Goal: Obtain resource: Download file/media

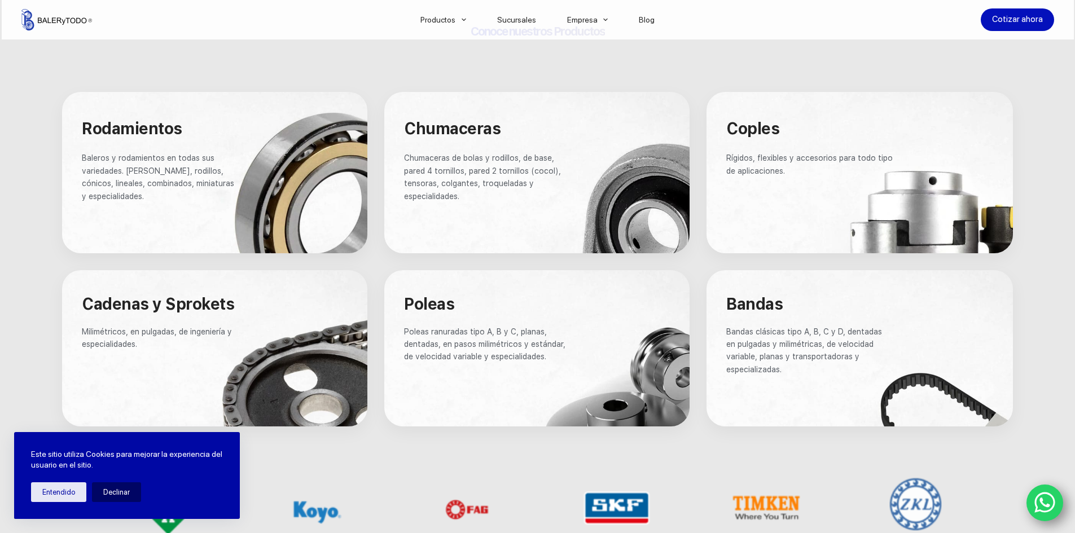
scroll to position [677, 0]
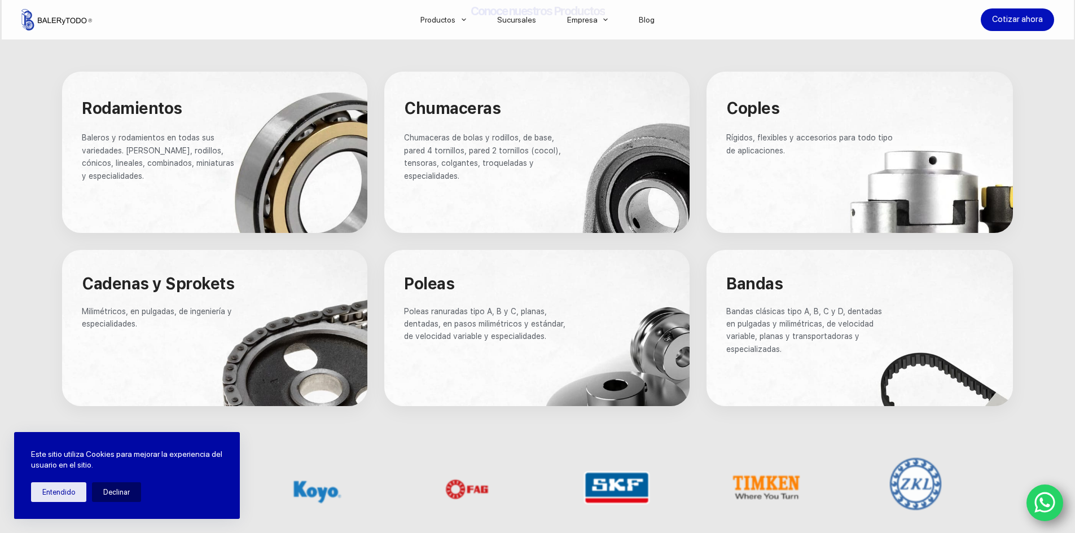
click at [475, 328] on p "Poleas ranuradas tipo A, B y C, planas, dentadas, en pasos milimétricos y están…" at bounding box center [487, 324] width 166 height 38
click at [551, 322] on span "Poleas ranuradas tipo A, B y C, planas, dentadas, en pasos milimétricos y están…" at bounding box center [486, 324] width 164 height 34
click at [622, 335] on div at bounding box center [536, 328] width 305 height 156
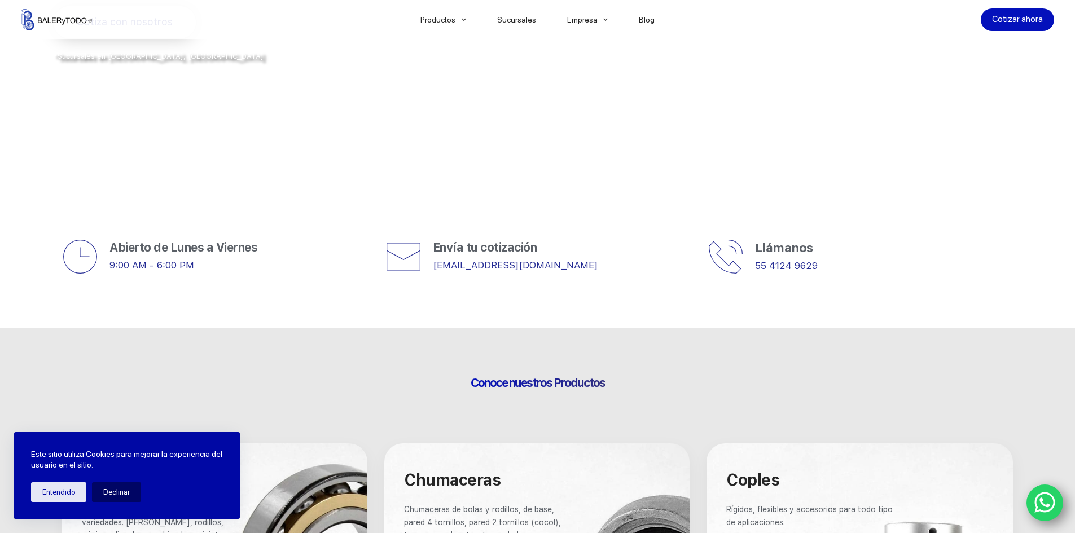
scroll to position [282, 0]
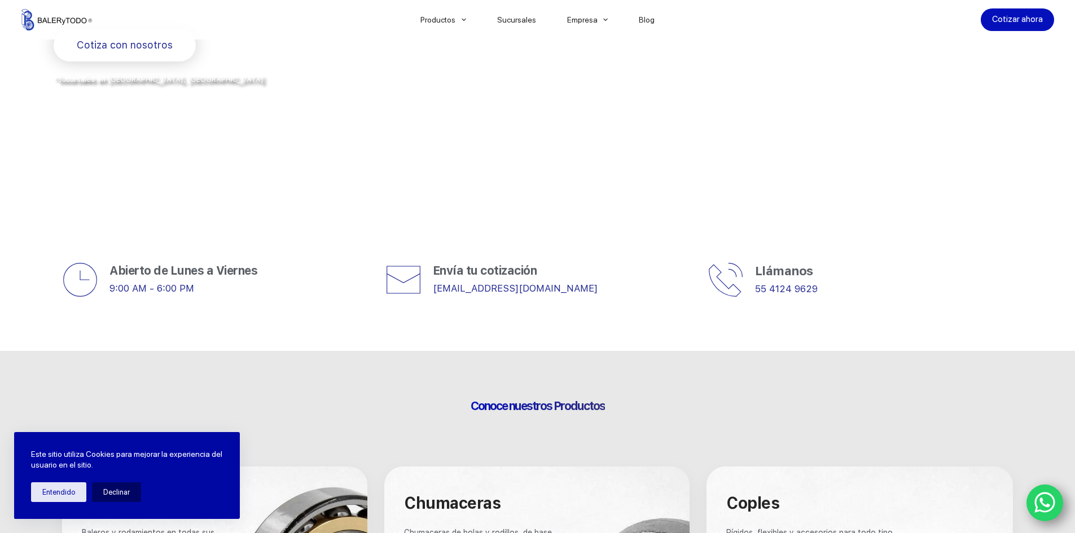
click at [1037, 504] on icon "WhatsApp" at bounding box center [1044, 503] width 21 height 24
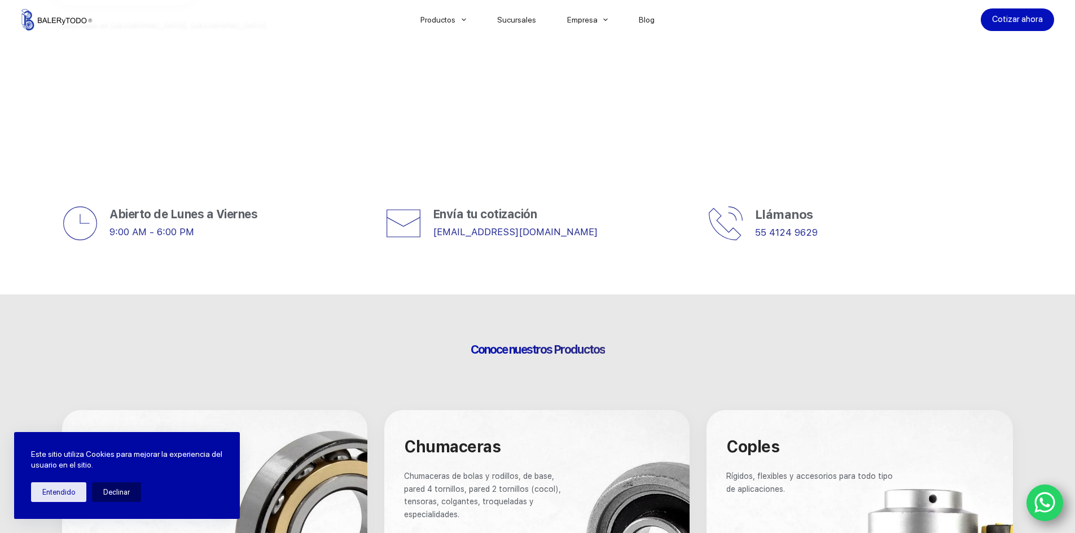
click at [531, 275] on div at bounding box center [537, 232] width 1075 height 126
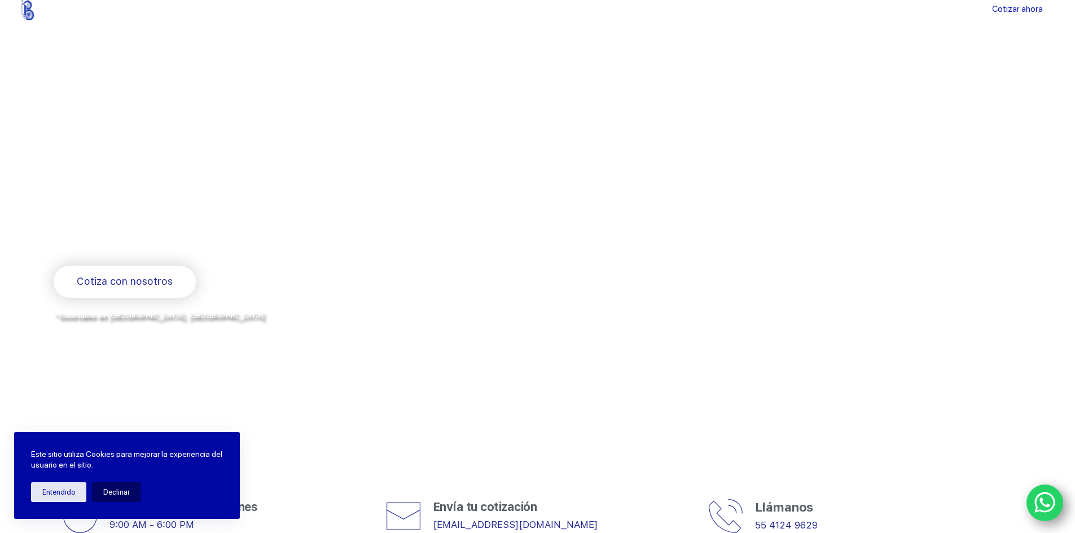
scroll to position [0, 0]
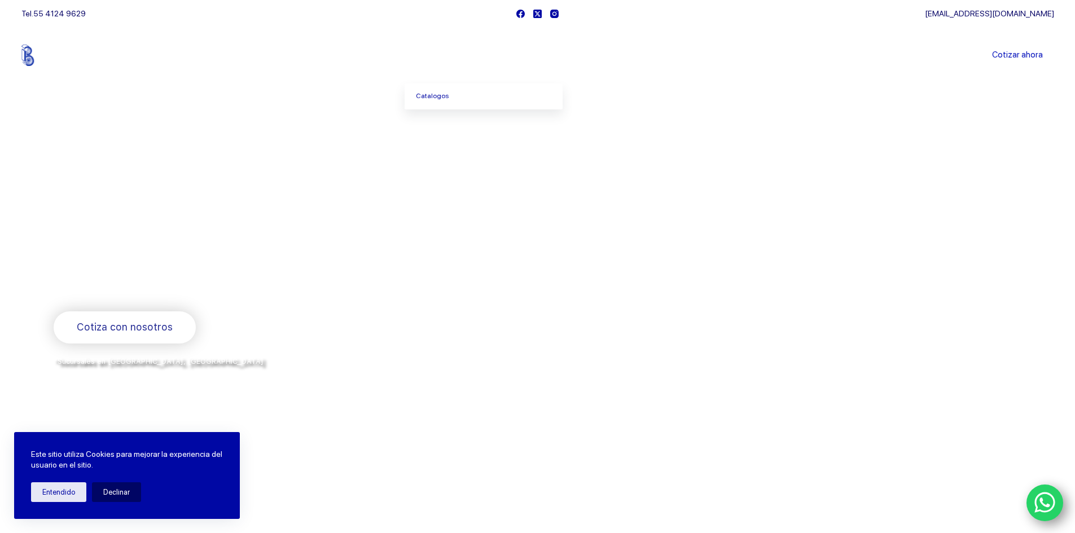
click at [440, 55] on link "Productos" at bounding box center [443, 55] width 77 height 0
click at [446, 98] on link "Catalogos" at bounding box center [484, 97] width 158 height 26
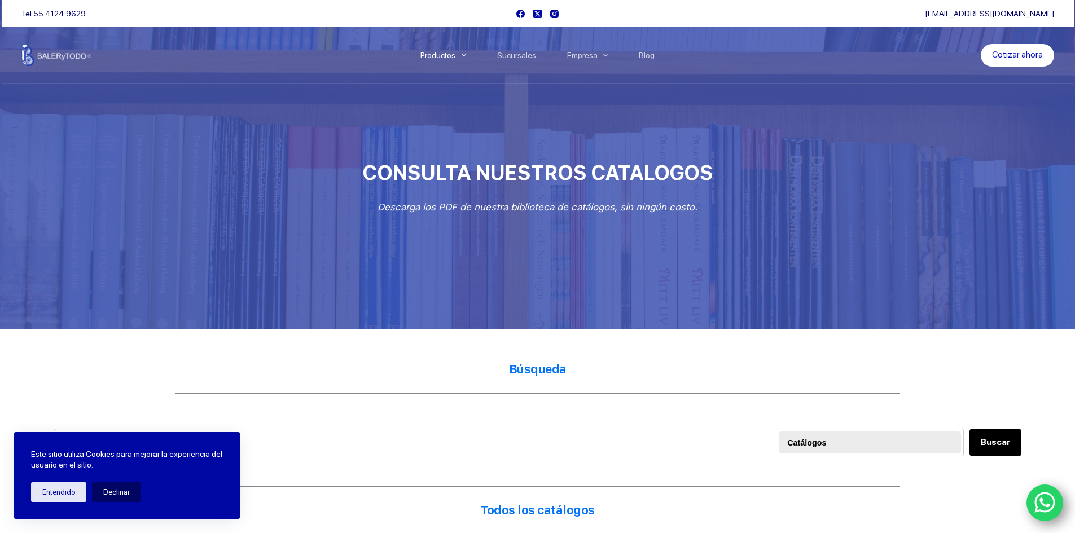
click at [374, 370] on h2 "Búsqueda" at bounding box center [538, 369] width 968 height 16
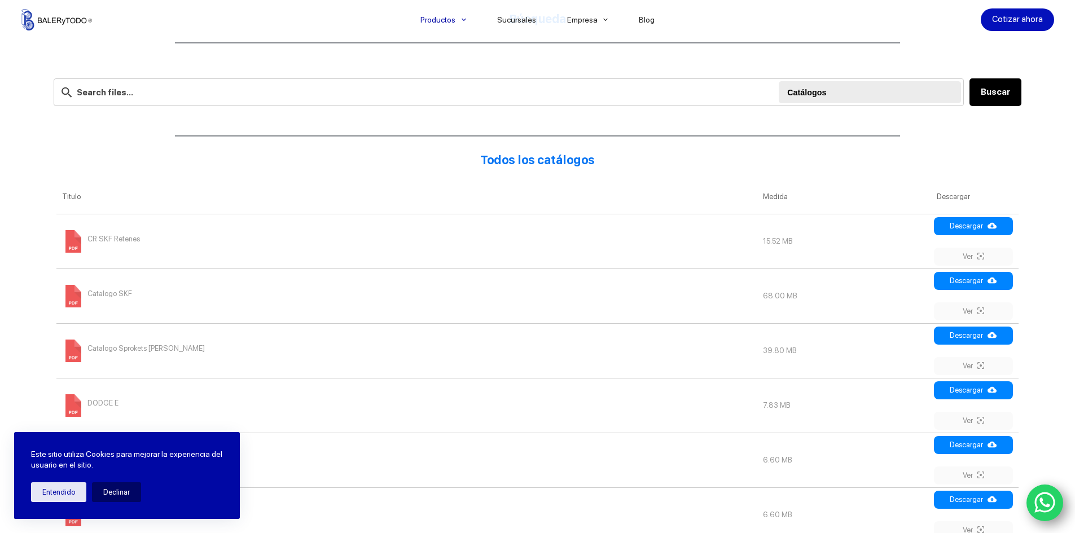
scroll to position [508, 0]
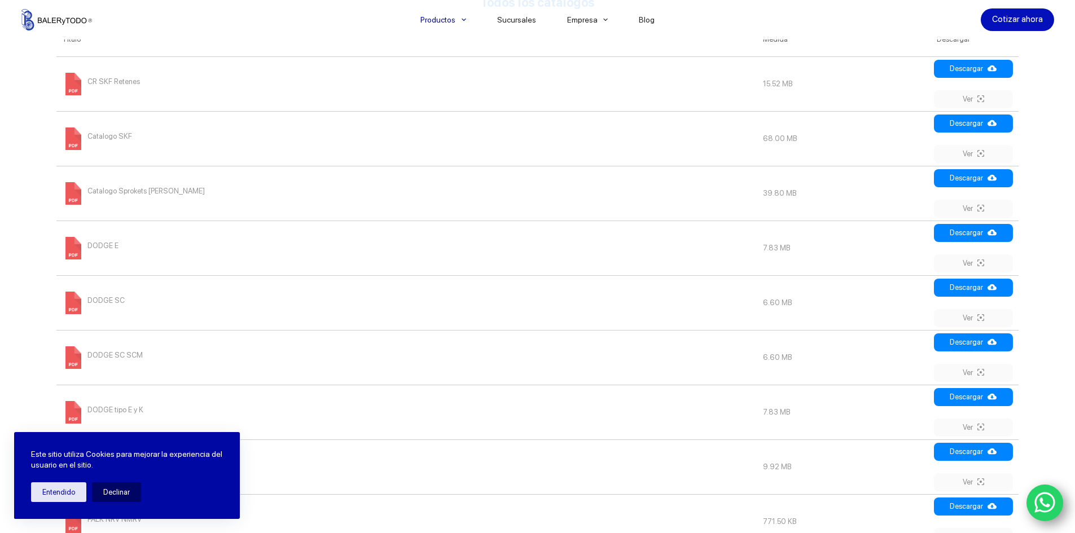
click at [302, 272] on td "DODGE E" at bounding box center [406, 248] width 701 height 55
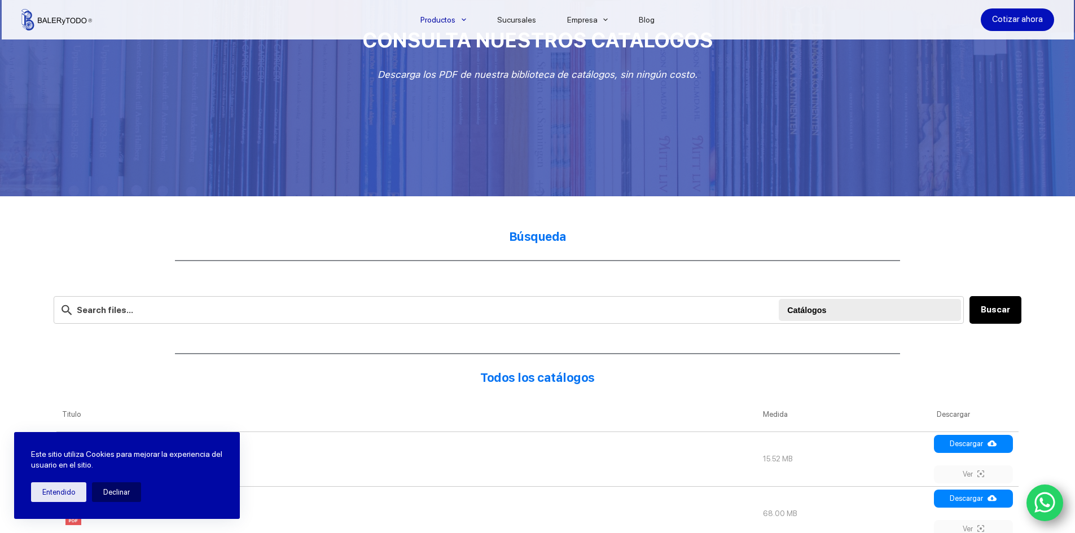
scroll to position [113, 0]
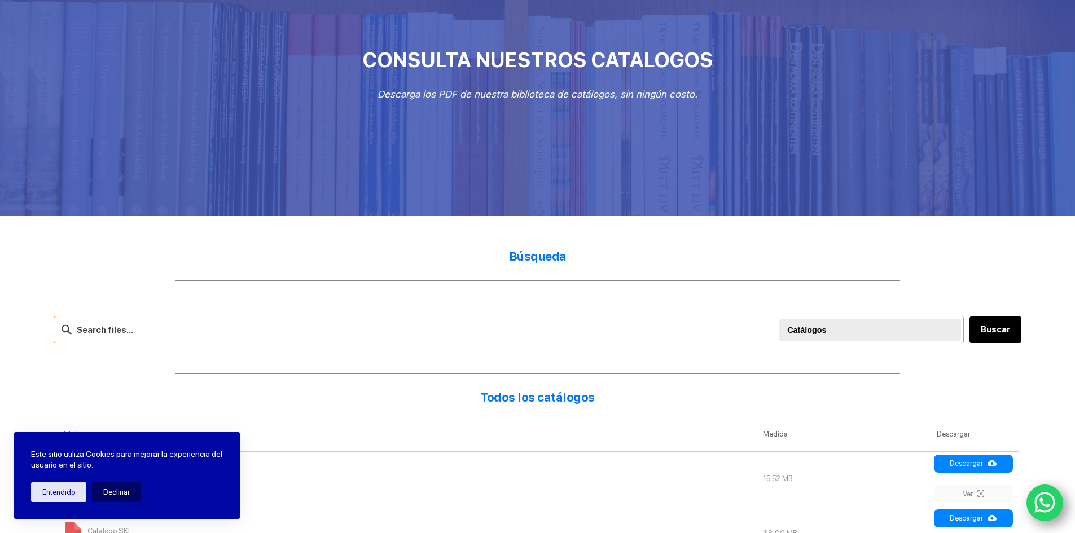
click at [278, 330] on input "text" at bounding box center [509, 330] width 910 height 28
type input "poleas"
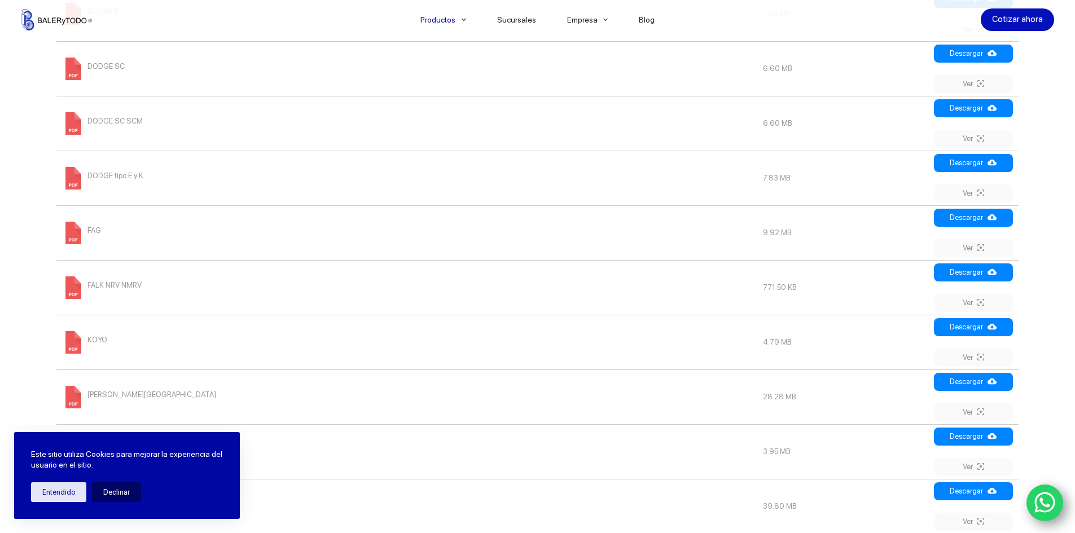
scroll to position [790, 0]
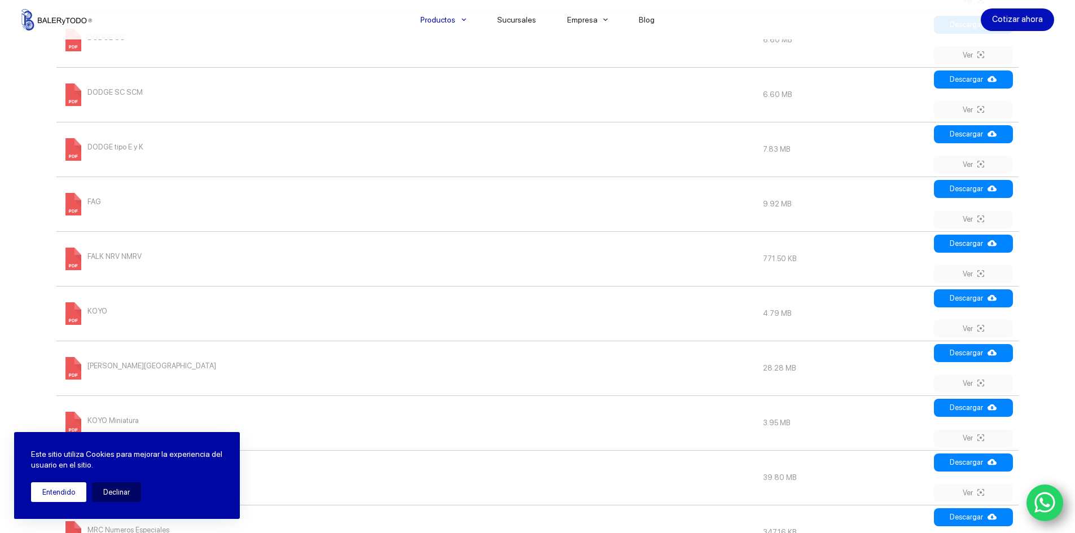
click at [78, 486] on button "Entendido" at bounding box center [58, 492] width 55 height 20
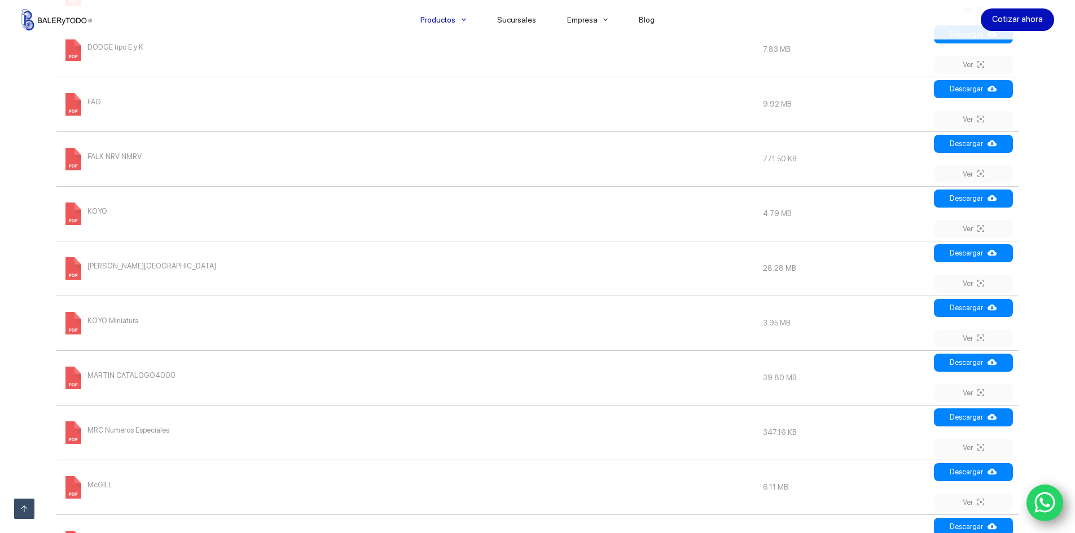
scroll to position [959, 0]
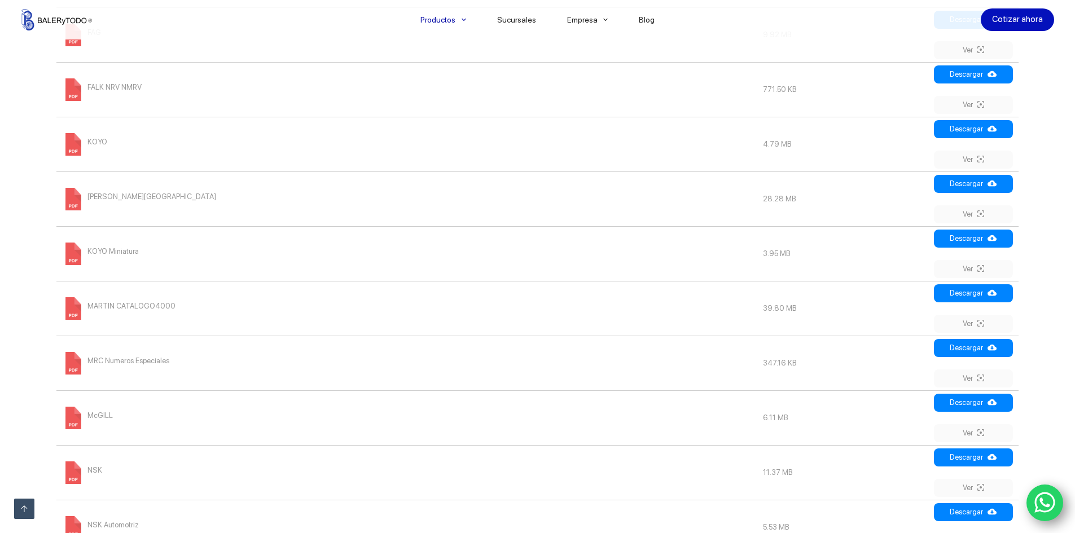
click at [77, 308] on span at bounding box center [73, 308] width 23 height 23
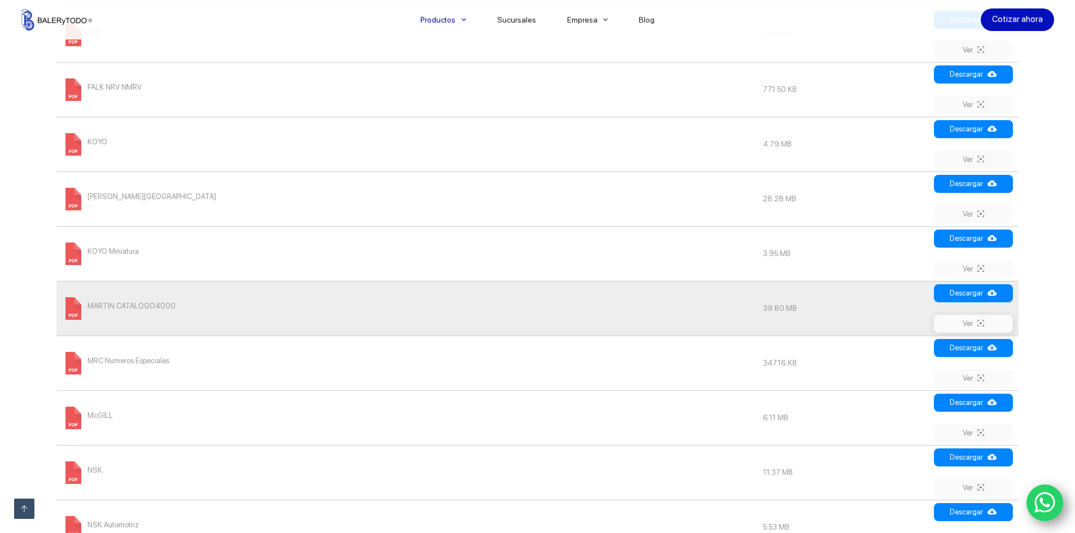
click at [959, 318] on link "Ver" at bounding box center [973, 324] width 79 height 18
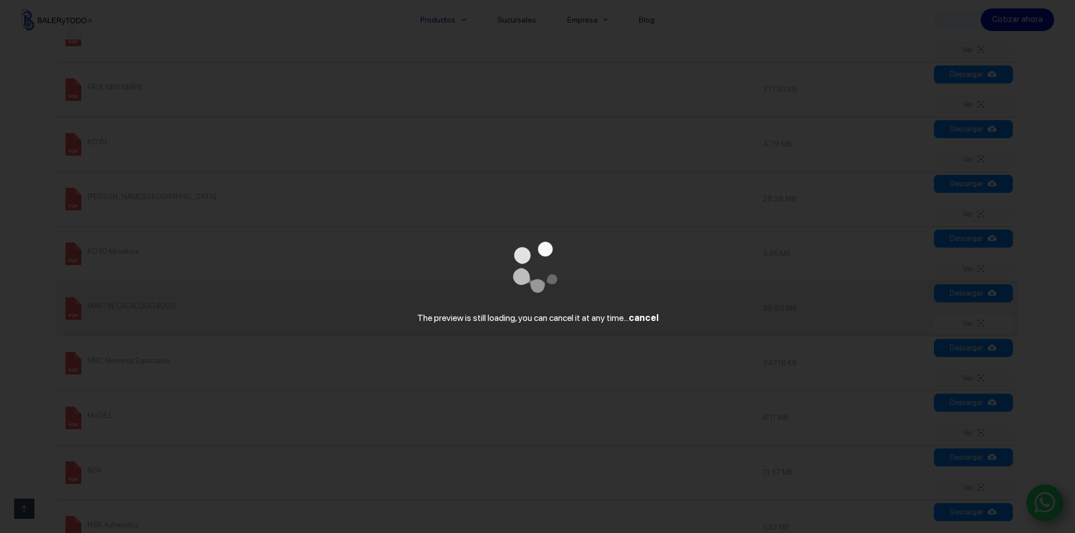
click at [954, 322] on div "The preview is still loading, you can cancel it at any time... cancel" at bounding box center [537, 318] width 1075 height 15
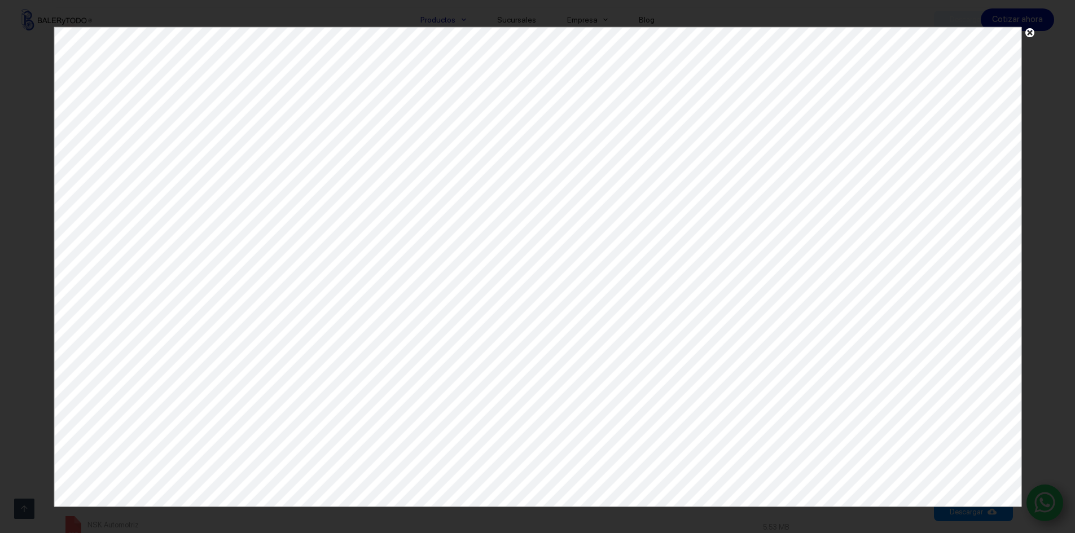
scroll to position [0, 0]
click at [1066, 525] on div at bounding box center [1066, 525] width 0 height 0
click at [243, 17] on div at bounding box center [537, 266] width 1075 height 533
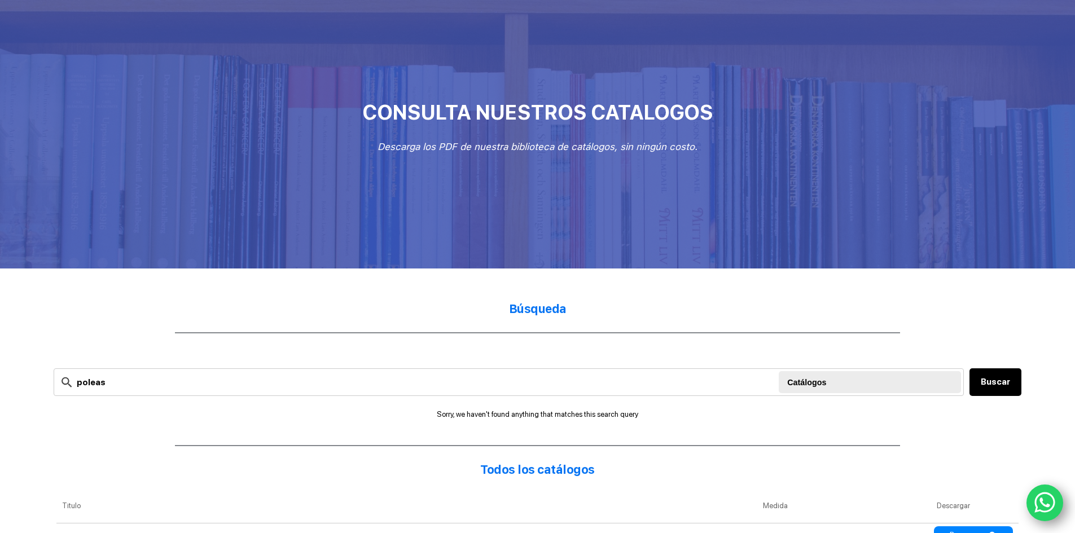
scroll to position [56, 0]
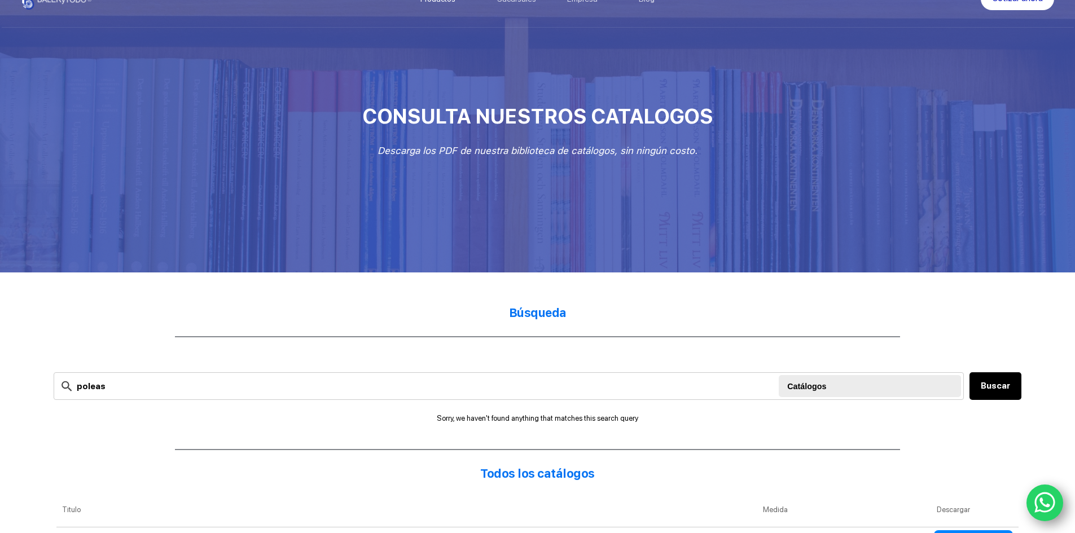
click at [846, 394] on div at bounding box center [871, 386] width 168 height 23
click at [371, 388] on input "poleas" at bounding box center [509, 386] width 910 height 28
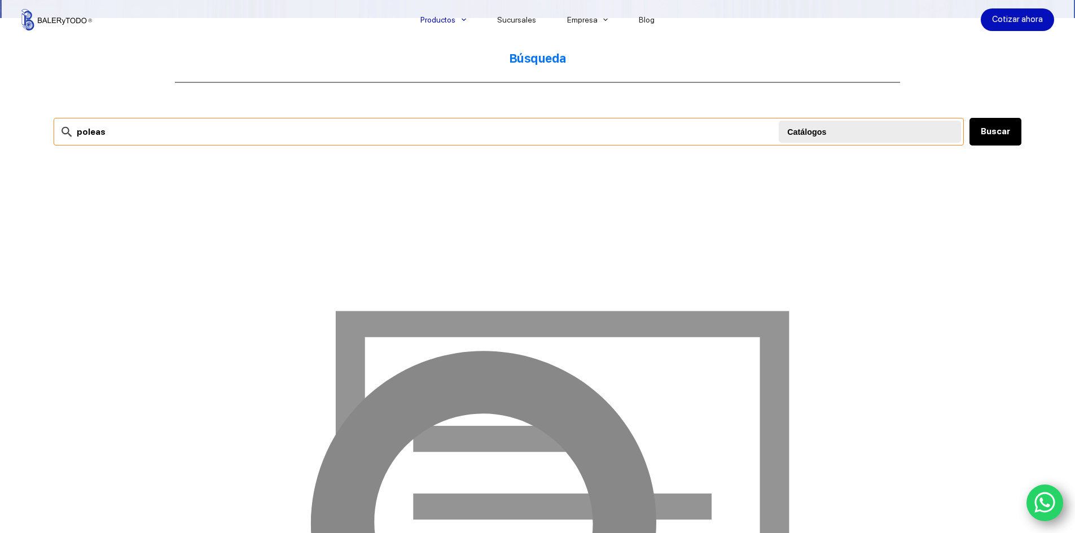
scroll to position [339, 0]
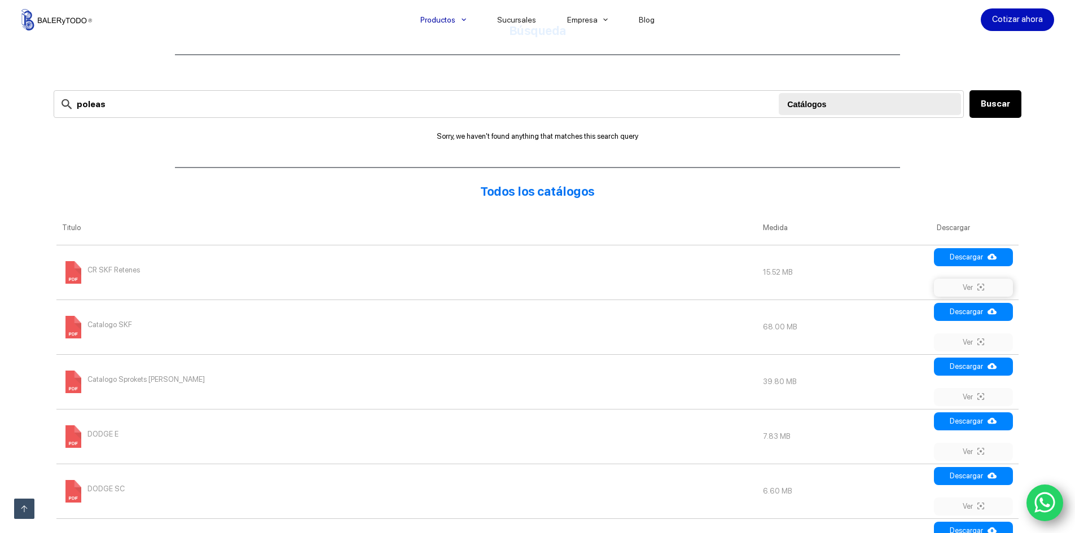
click at [969, 292] on link "Ver" at bounding box center [973, 288] width 79 height 18
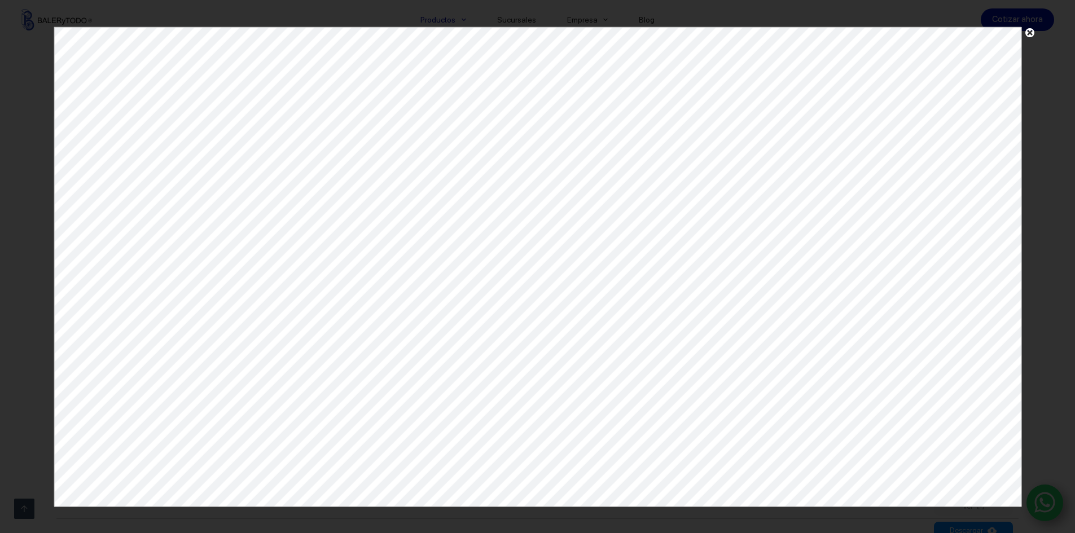
scroll to position [0, 0]
click at [1030, 33] on span at bounding box center [1029, 35] width 17 height 16
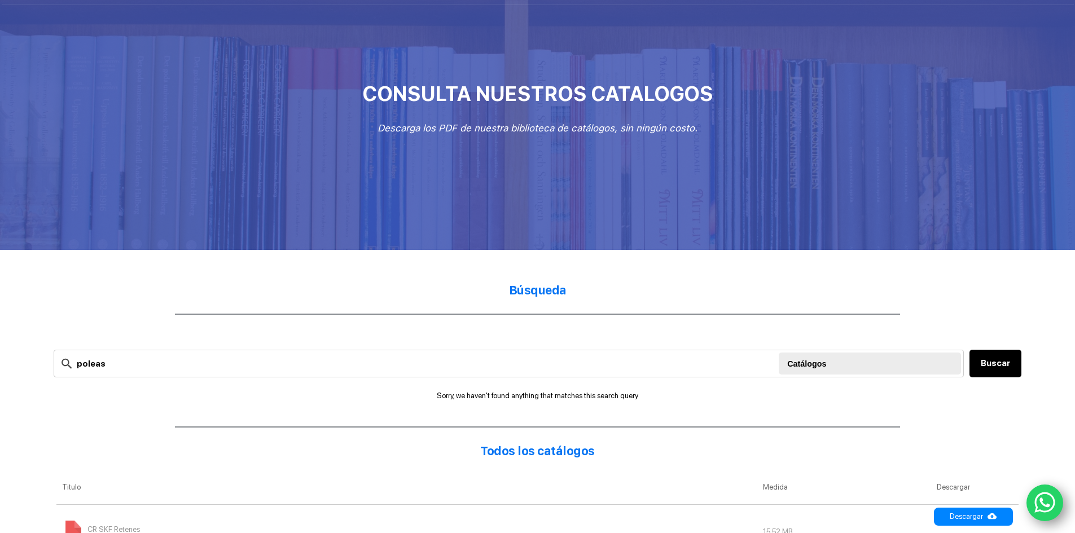
scroll to position [56, 0]
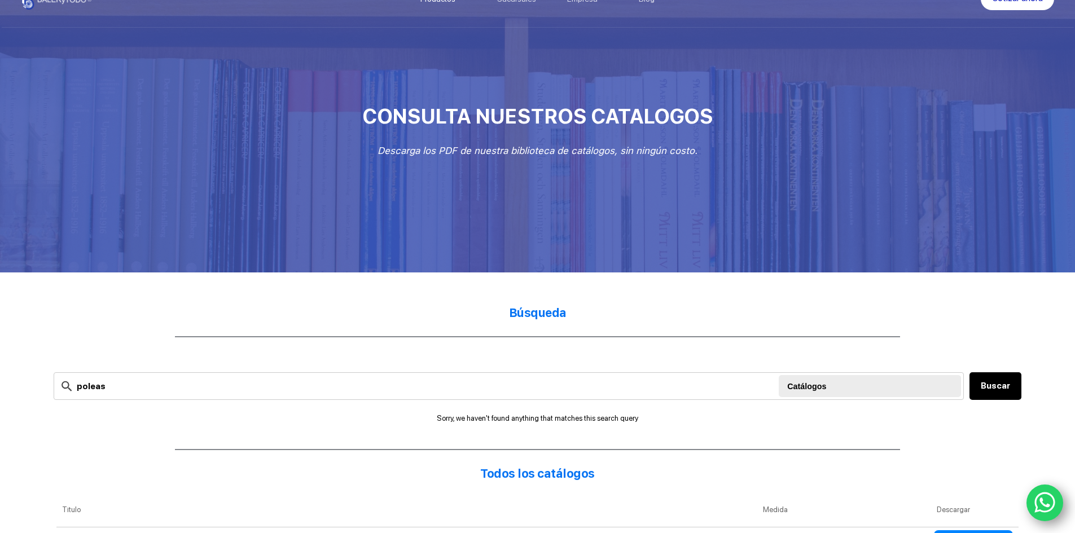
click at [448, 305] on h2 "Búsqueda" at bounding box center [538, 313] width 968 height 16
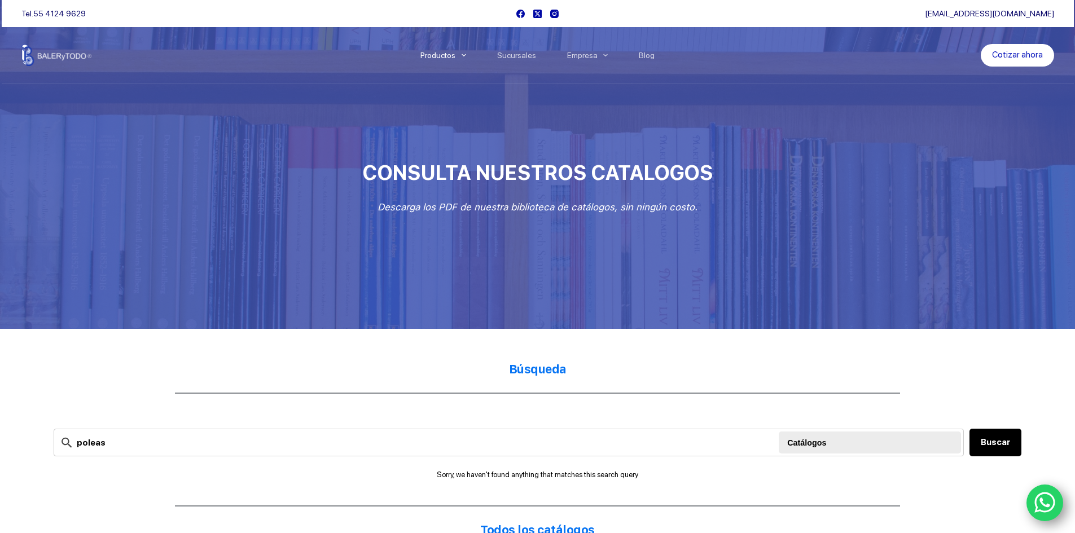
drag, startPoint x: 379, startPoint y: 238, endPoint x: 365, endPoint y: 243, distance: 14.3
click at [374, 240] on div at bounding box center [537, 164] width 1075 height 329
click at [507, 55] on link "Sucursales" at bounding box center [516, 55] width 70 height 0
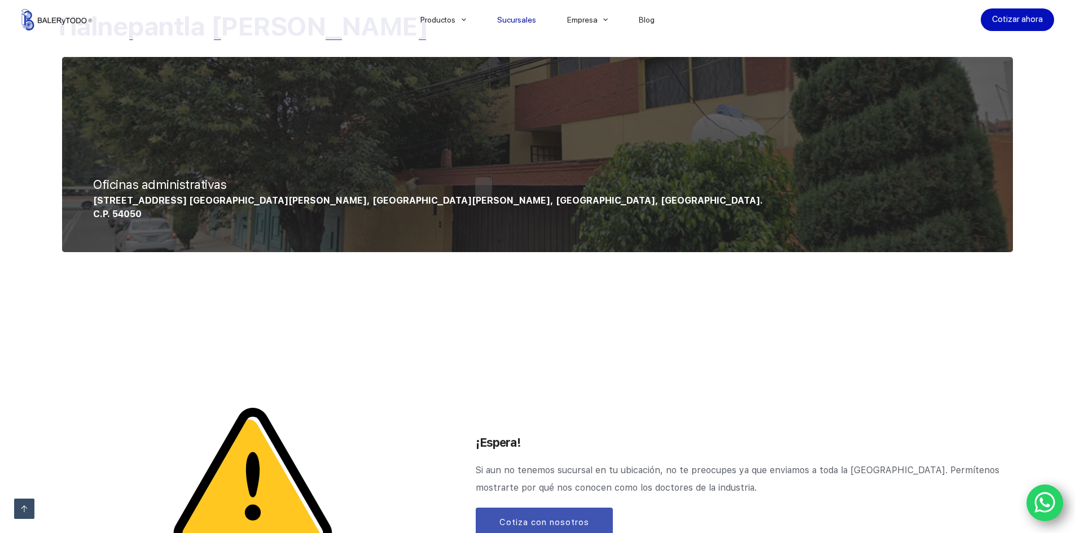
scroll to position [1241, 0]
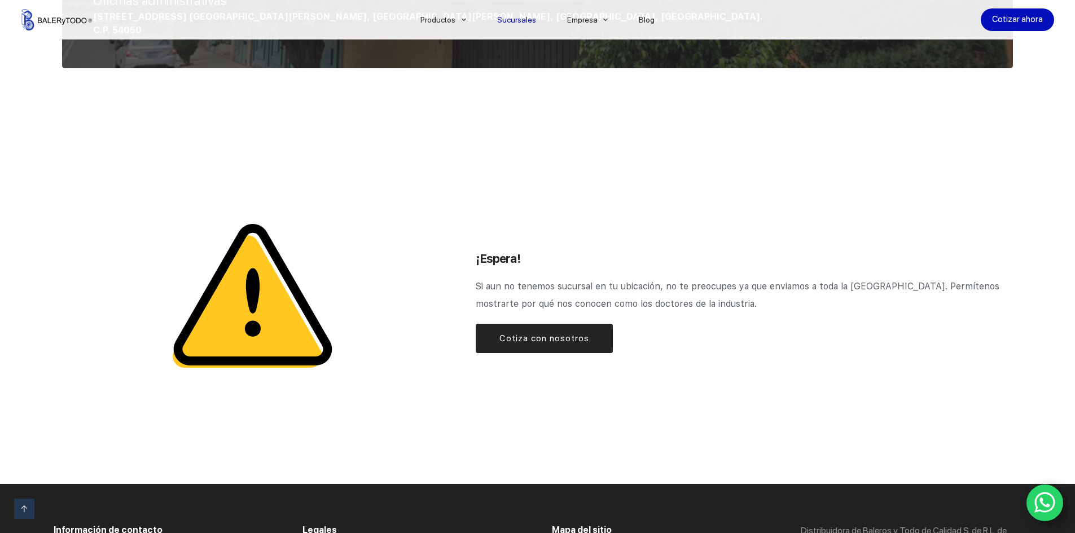
click at [536, 349] on link "Cotiza con nosotros" at bounding box center [544, 338] width 137 height 29
click at [533, 343] on span "Cotiza con nosotros" at bounding box center [544, 339] width 90 height 14
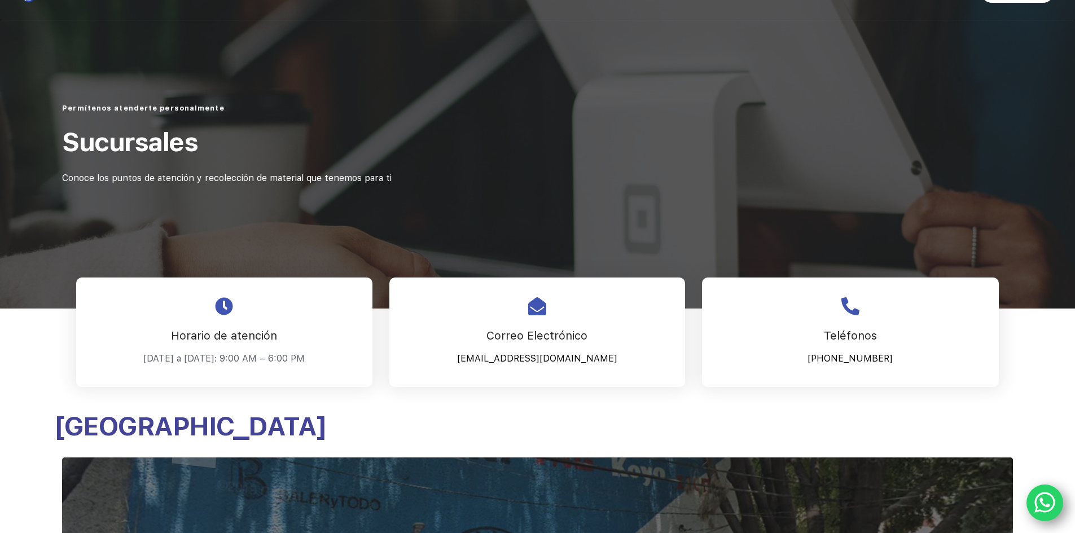
scroll to position [0, 0]
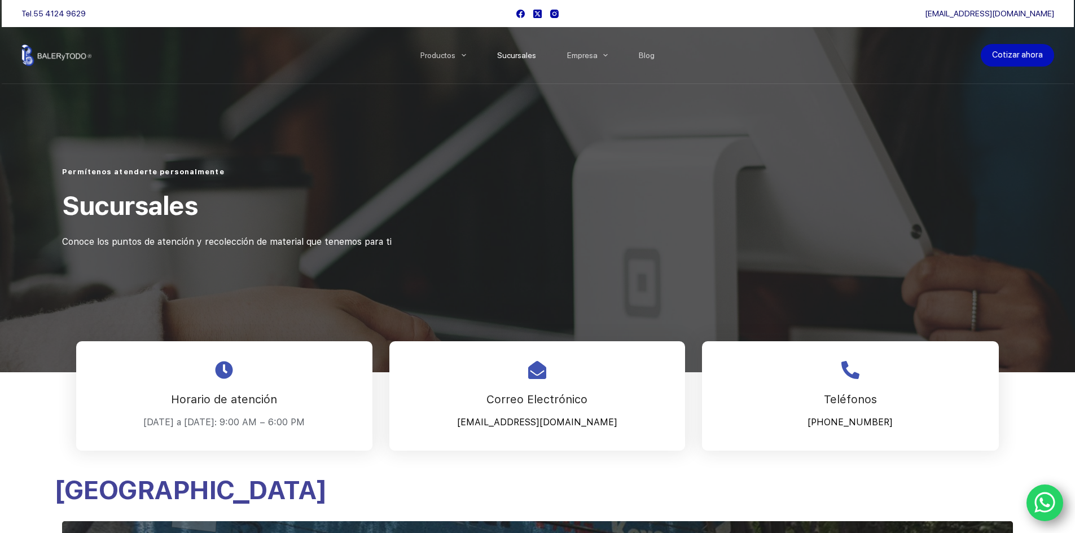
click at [1021, 59] on link "Cotizar ahora" at bounding box center [1017, 55] width 73 height 23
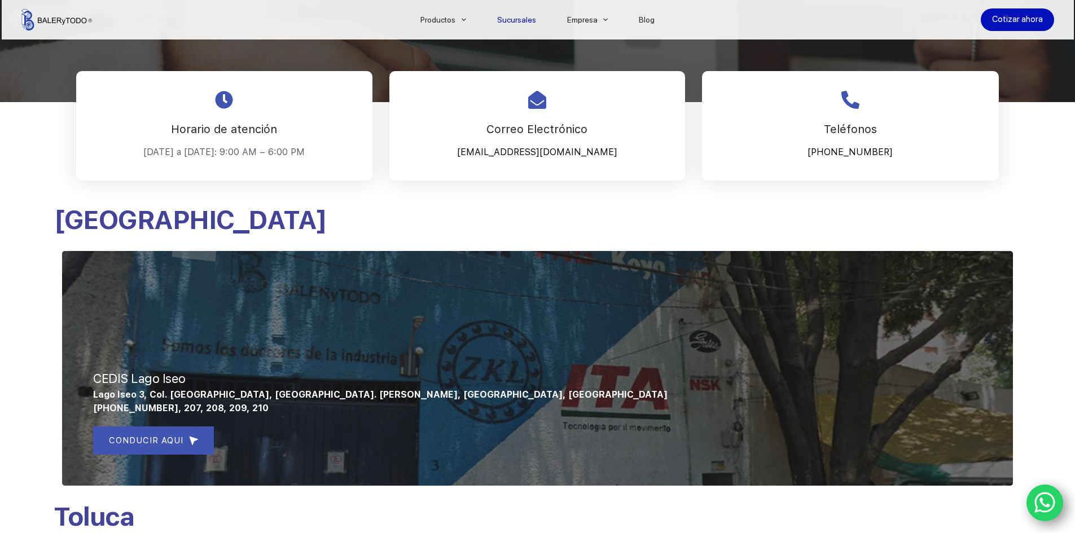
scroll to position [113, 0]
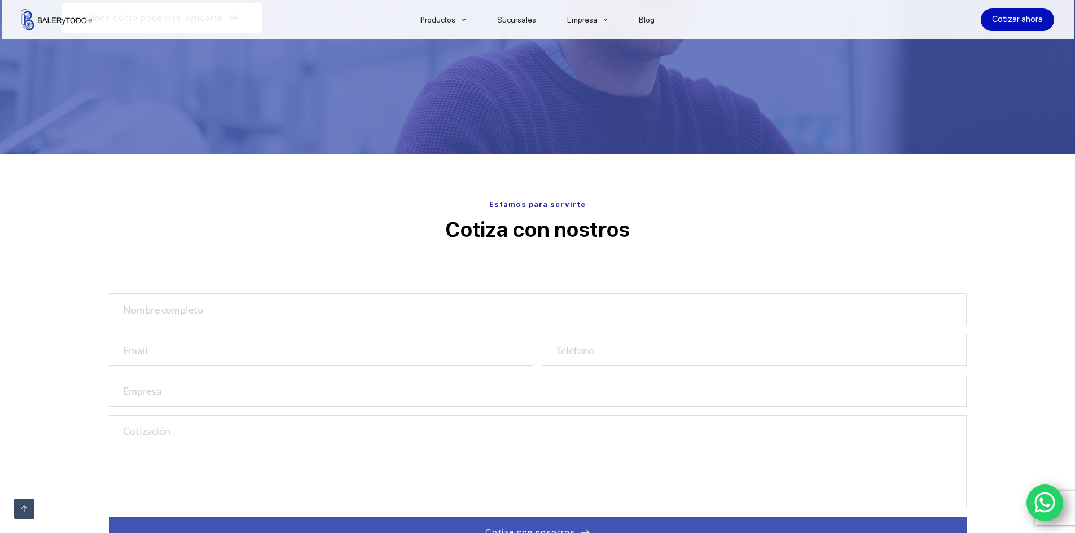
scroll to position [56, 0]
